Goal: Task Accomplishment & Management: Use online tool/utility

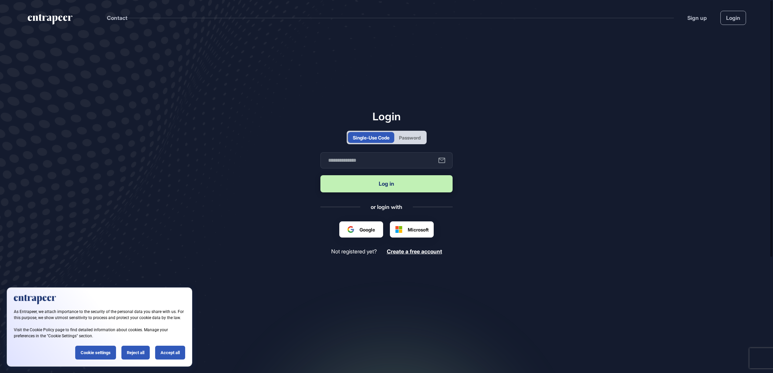
click at [36, 147] on main "Login Single-Use Code Password Business email Log in or login with Google Micro…" at bounding box center [386, 211] width 773 height 353
click at [390, 159] on input "text" at bounding box center [386, 160] width 132 height 16
click at [408, 140] on div "Password" at bounding box center [410, 137] width 22 height 7
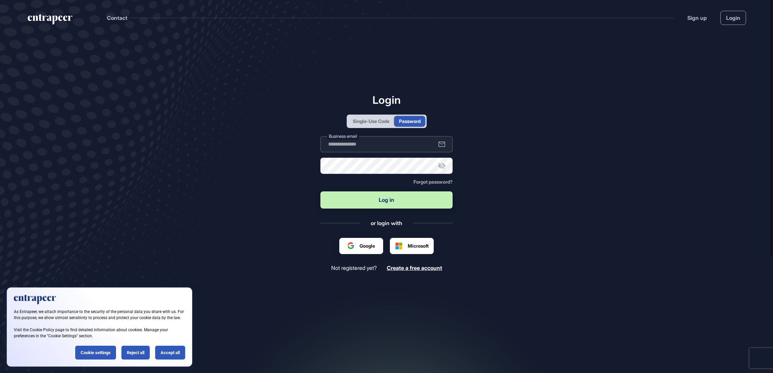
type input "**********"
click at [391, 148] on input "**********" at bounding box center [386, 144] width 132 height 16
click at [386, 198] on button "Log in" at bounding box center [386, 200] width 132 height 17
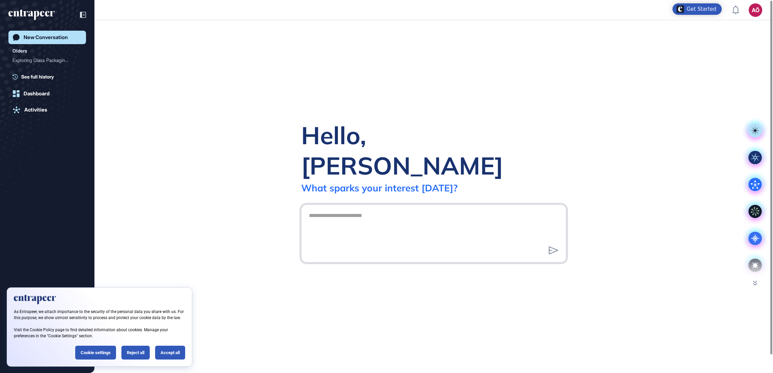
scroll to position [0, 0]
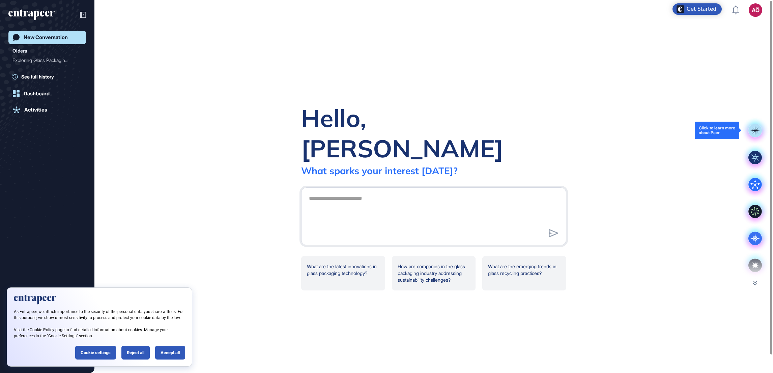
click at [752, 128] on rect at bounding box center [754, 130] width 13 height 13
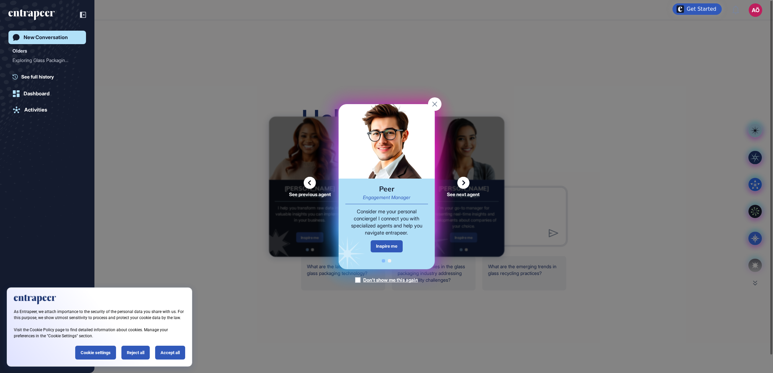
click at [465, 184] on icon at bounding box center [463, 183] width 12 height 12
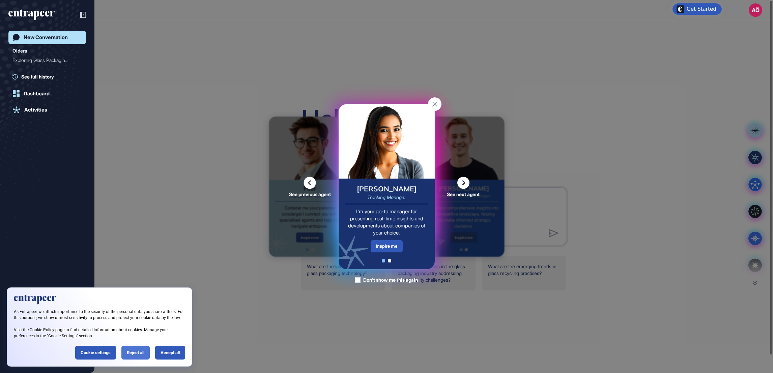
click at [140, 354] on div "Reject all" at bounding box center [135, 353] width 28 height 14
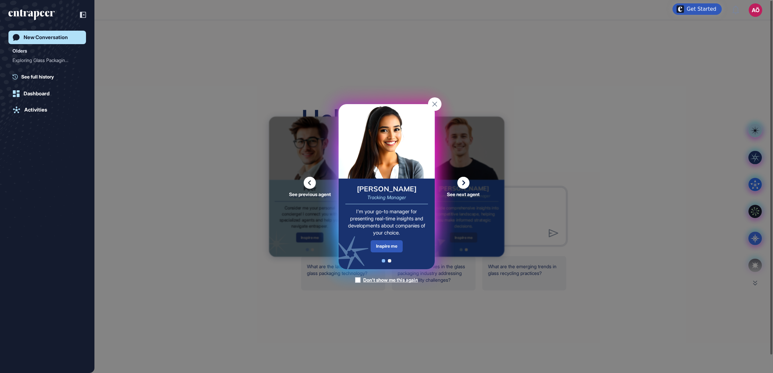
click at [466, 184] on icon at bounding box center [463, 183] width 12 height 12
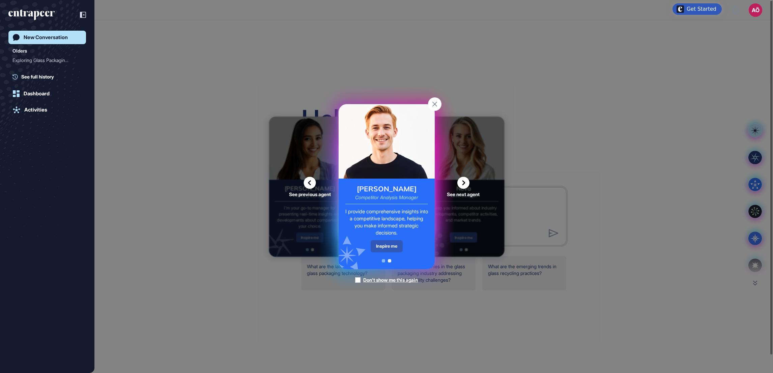
click at [465, 183] on icon at bounding box center [463, 183] width 12 height 12
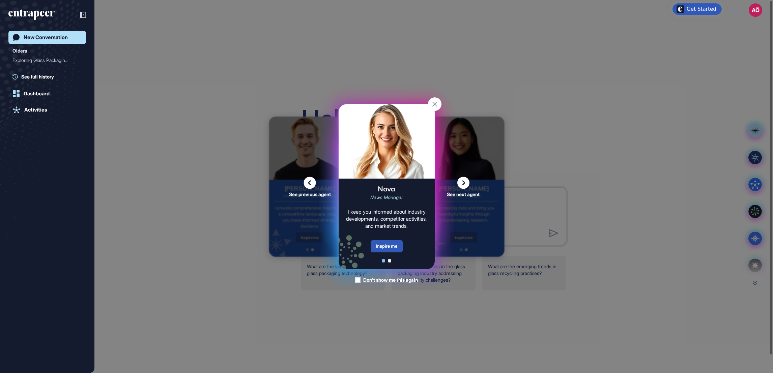
click at [466, 185] on icon at bounding box center [463, 183] width 12 height 12
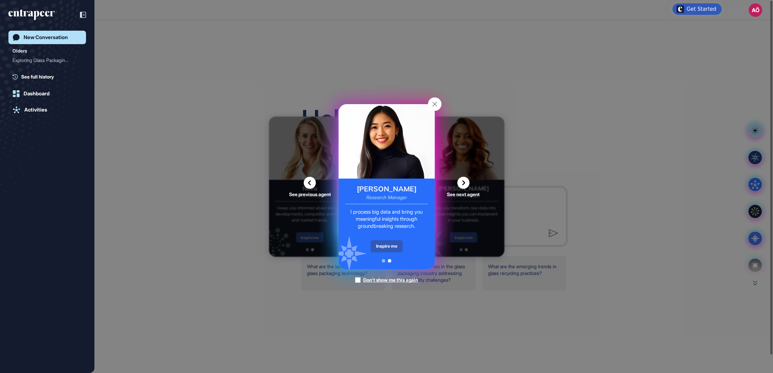
click at [460, 180] on icon at bounding box center [463, 183] width 12 height 12
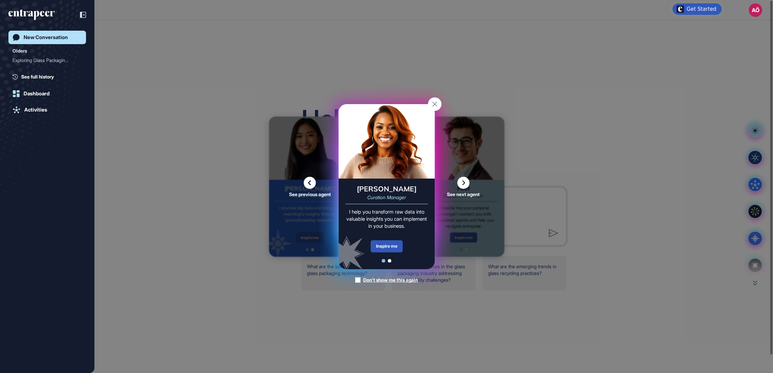
click at [464, 182] on icon at bounding box center [463, 183] width 12 height 12
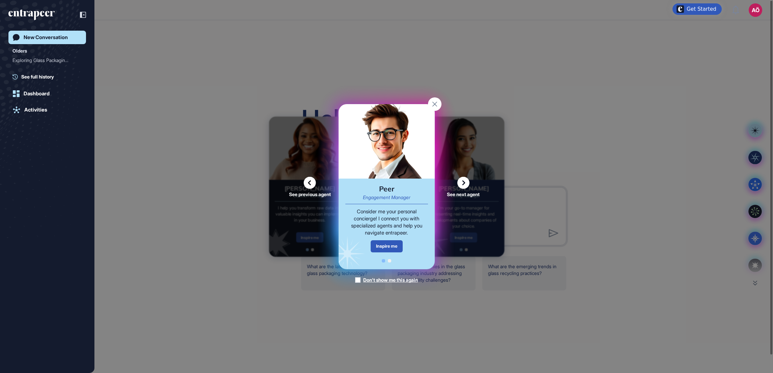
click at [464, 182] on icon at bounding box center [463, 183] width 12 height 12
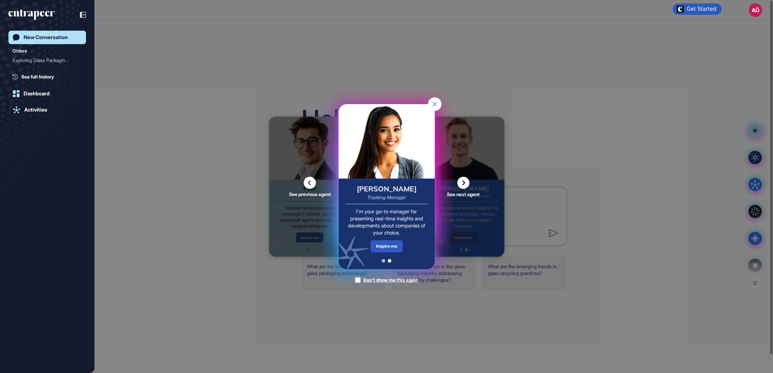
click at [389, 202] on div "[PERSON_NAME] Tracking Manager I'm your go-to manager for presenting real-time …" at bounding box center [387, 224] width 96 height 91
click at [389, 186] on div "[PERSON_NAME]" at bounding box center [387, 188] width 60 height 7
click at [393, 245] on div "Inspire me" at bounding box center [387, 246] width 32 height 12
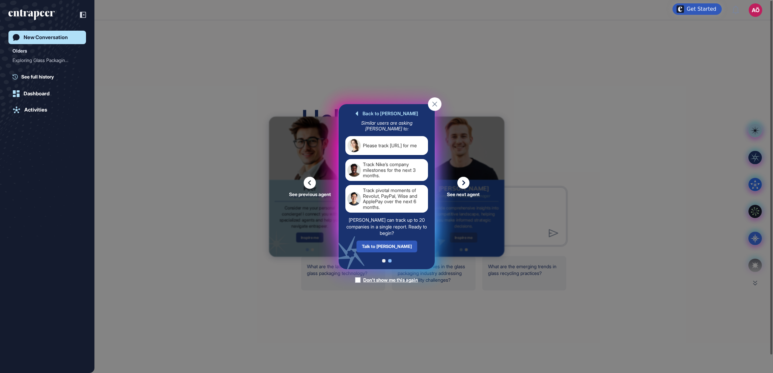
click at [392, 109] on div "Back to [PERSON_NAME] Similar users are asking [PERSON_NAME] to: Please track […" at bounding box center [387, 186] width 96 height 165
click at [393, 112] on div "Back to [PERSON_NAME]" at bounding box center [386, 113] width 63 height 5
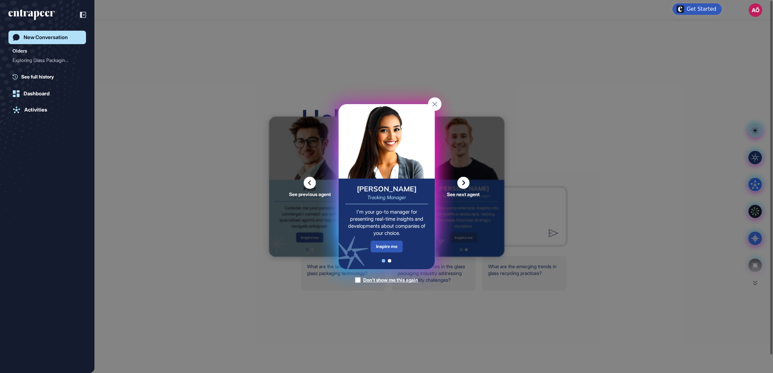
click at [467, 183] on icon at bounding box center [463, 183] width 12 height 12
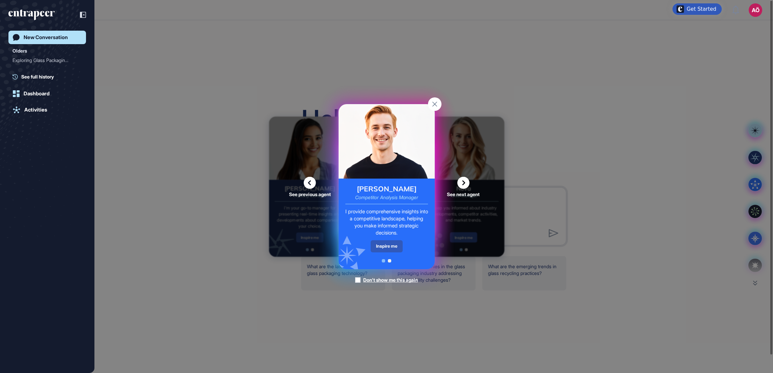
click at [466, 183] on icon at bounding box center [463, 183] width 12 height 12
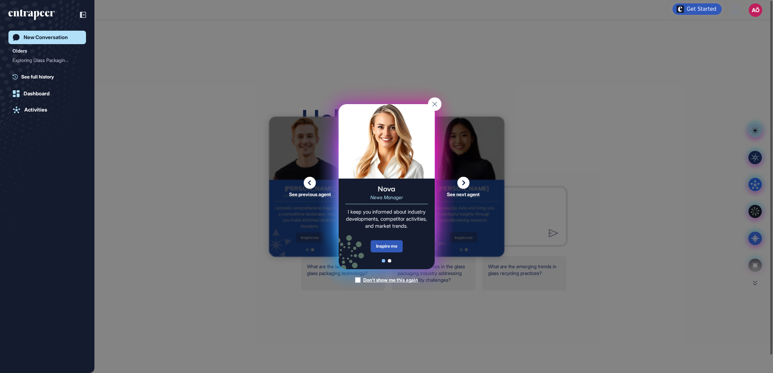
click at [465, 184] on icon at bounding box center [463, 183] width 12 height 12
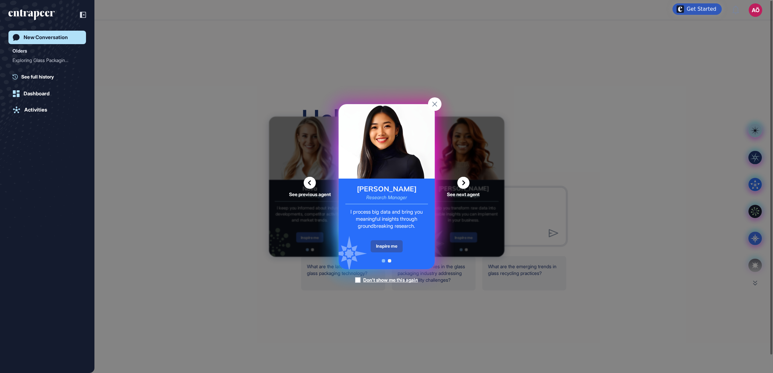
click at [588, 108] on div "See previous agent See next agent Peer Engagement Manager Consider me your pers…" at bounding box center [386, 186] width 773 height 373
click at [434, 101] on rect at bounding box center [434, 103] width 13 height 13
